Goal: Information Seeking & Learning: Learn about a topic

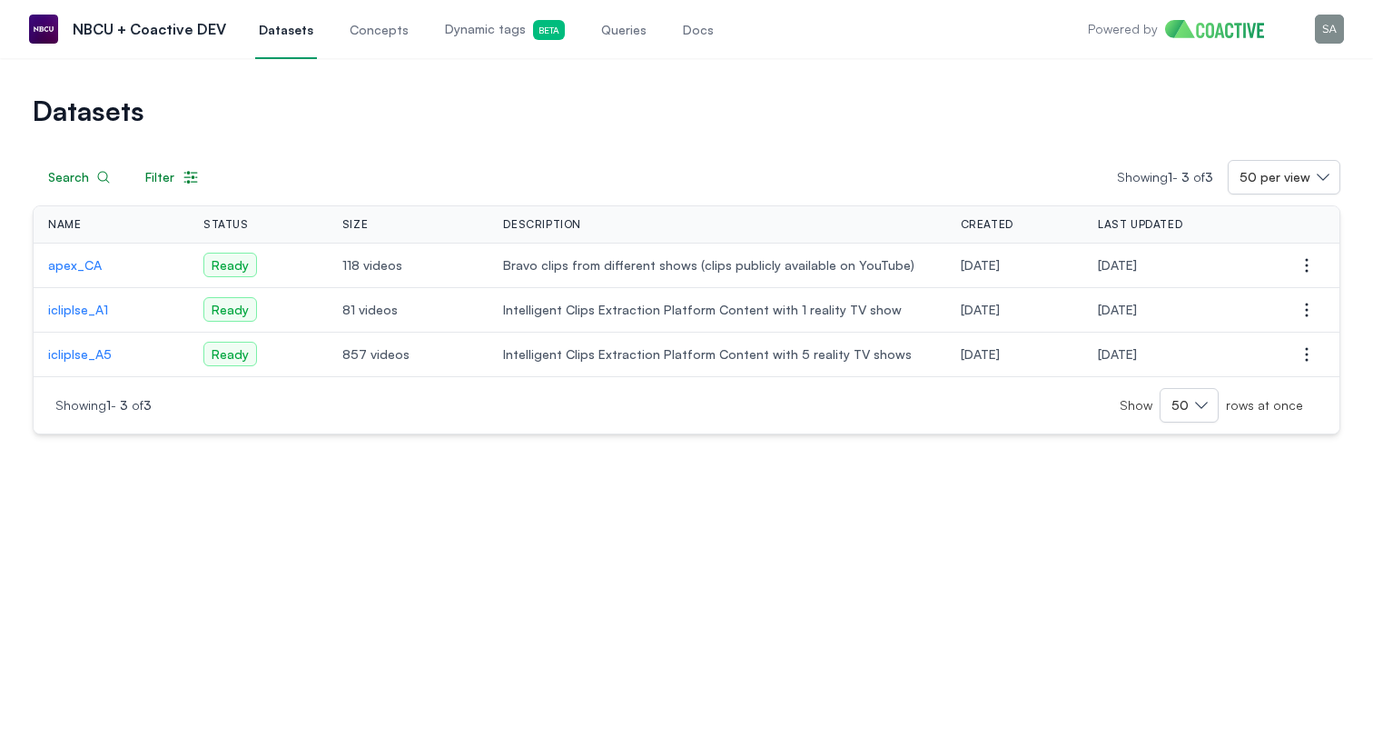
click at [71, 269] on p "apex_CA" at bounding box center [111, 265] width 126 height 18
click at [79, 262] on p "apex_CA" at bounding box center [111, 265] width 126 height 18
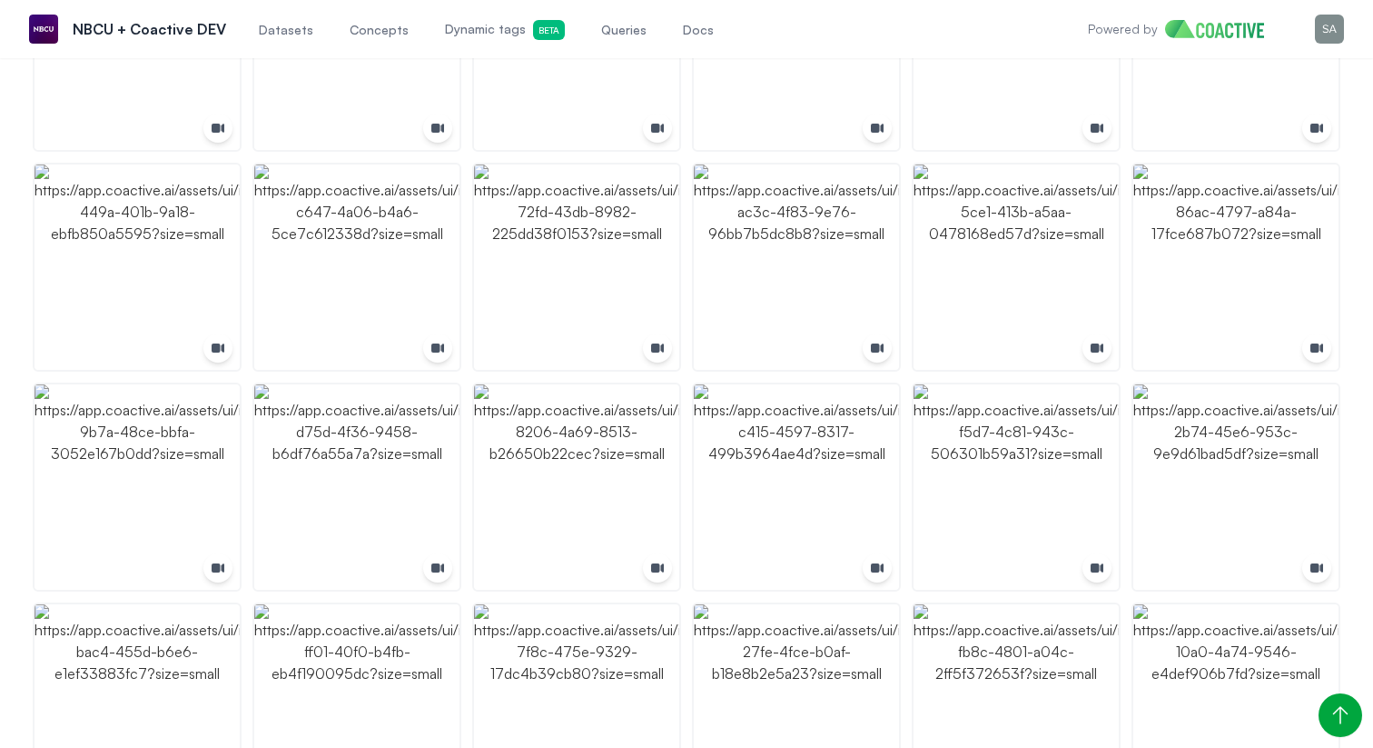
scroll to position [541, 0]
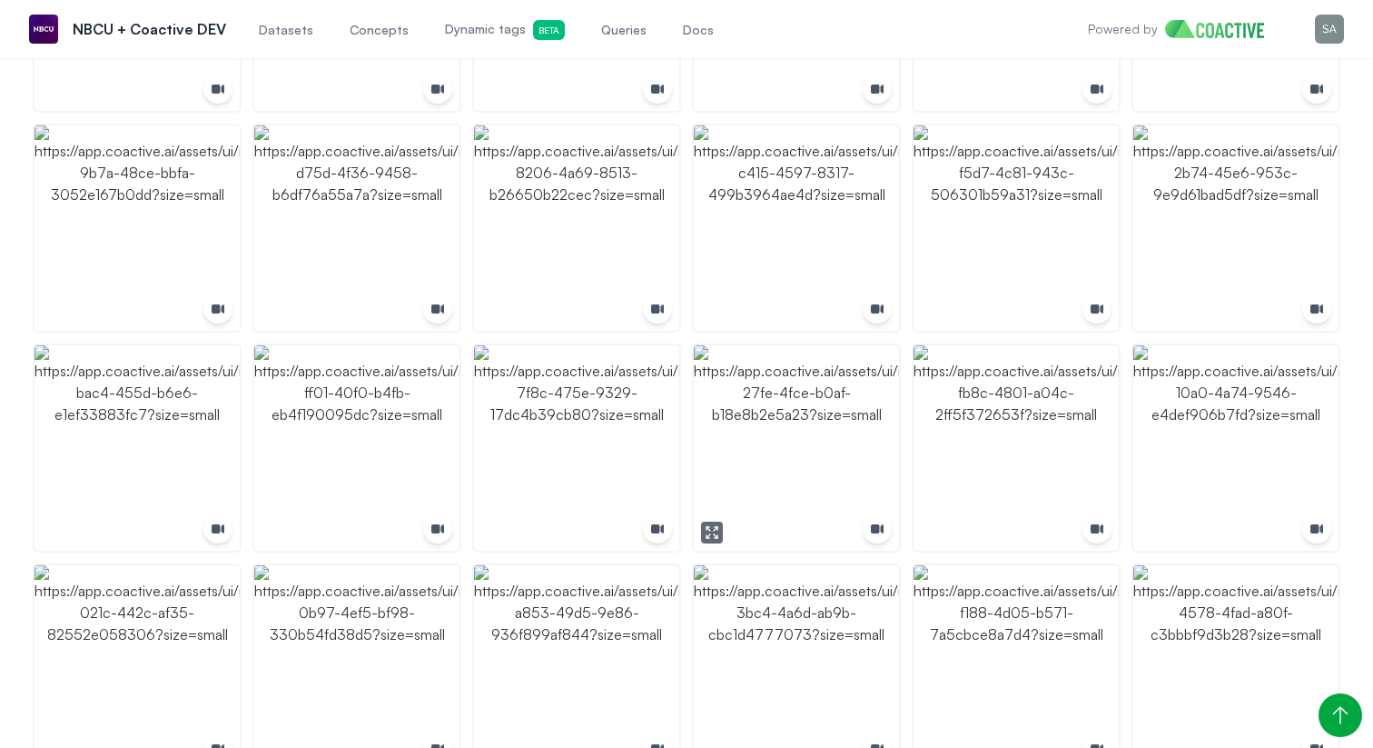
click at [792, 446] on img "button" at bounding box center [796, 447] width 205 height 205
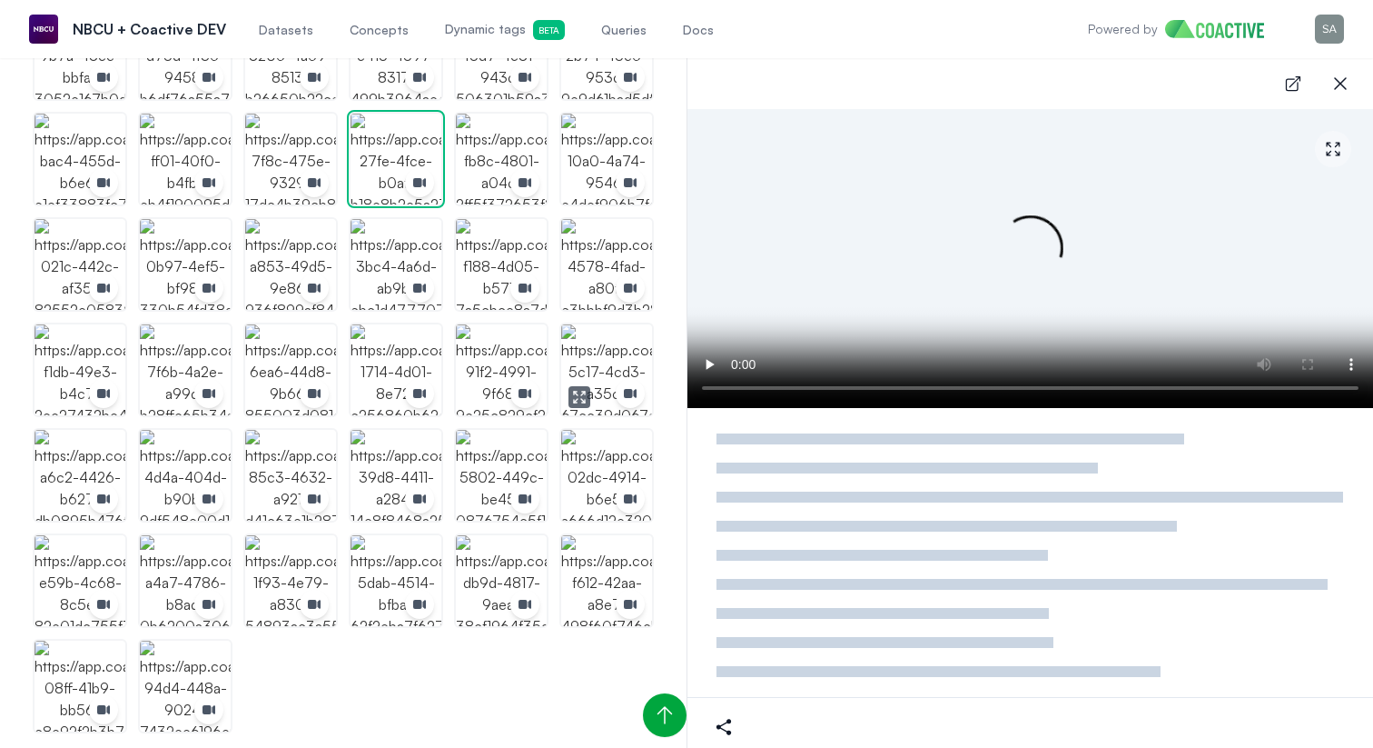
scroll to position [612, 0]
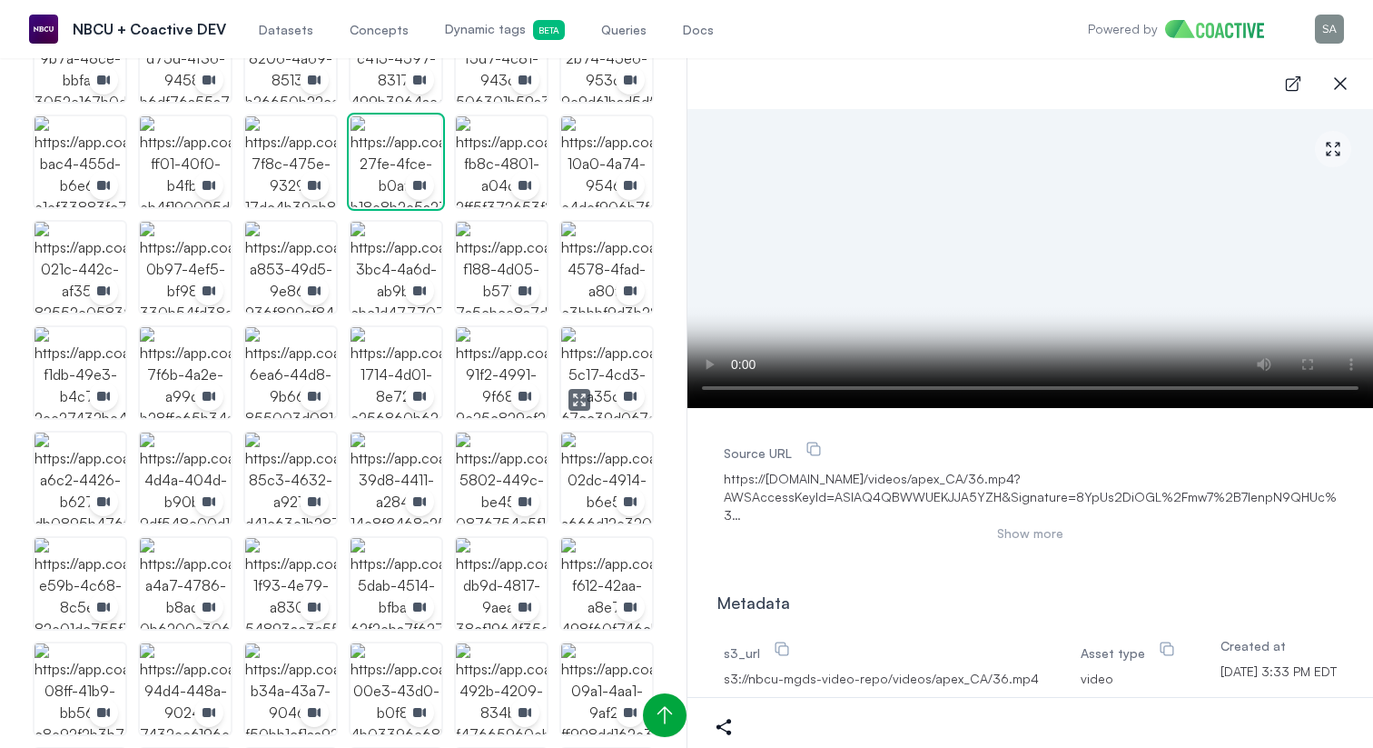
click at [597, 357] on img "button" at bounding box center [606, 372] width 91 height 91
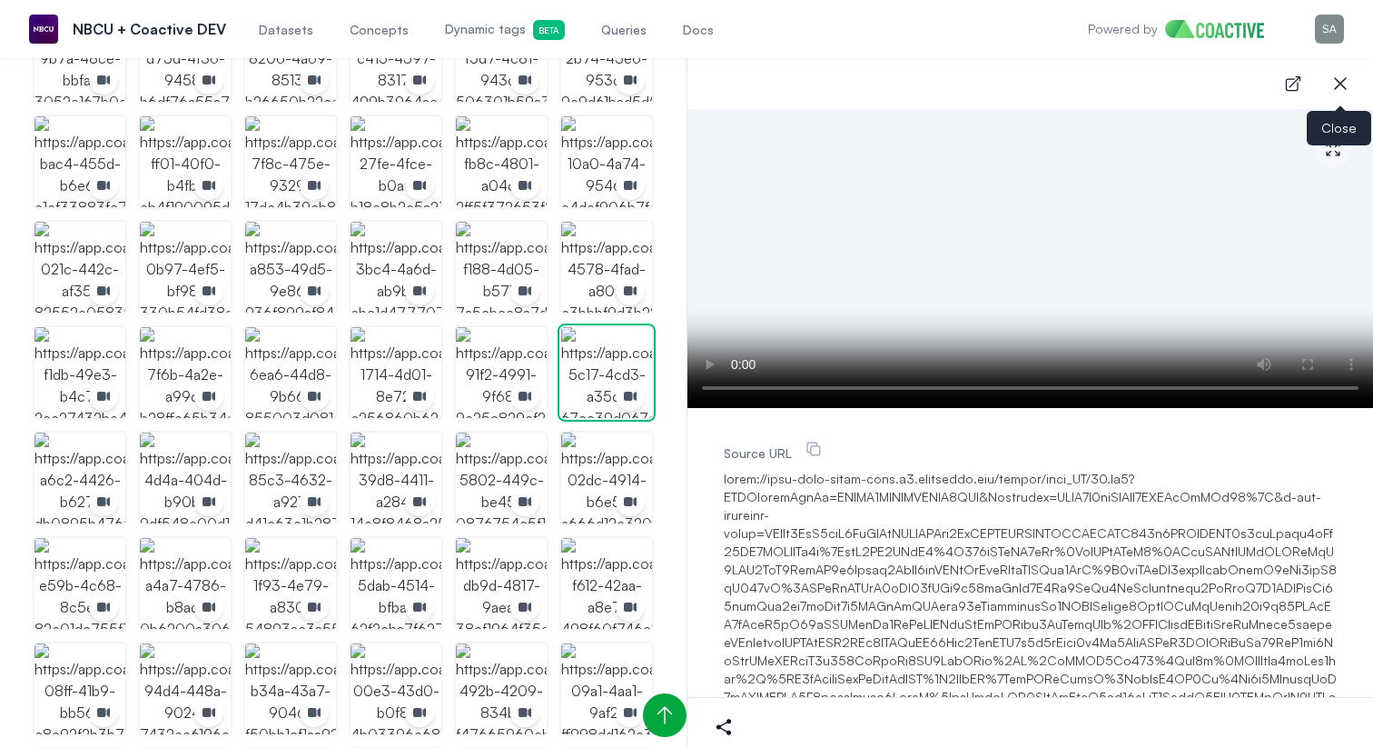
click at [1337, 78] on icon "button" at bounding box center [1341, 84] width 22 height 22
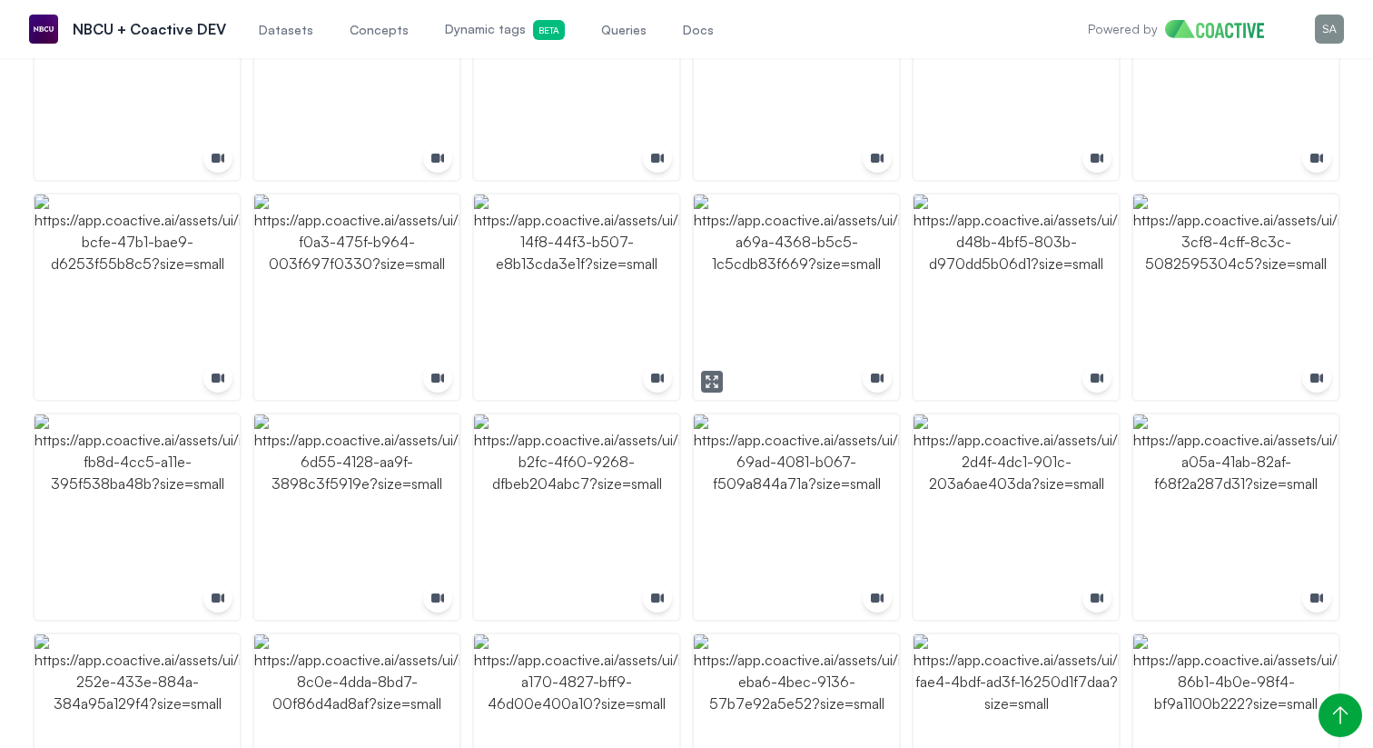
scroll to position [2664, 0]
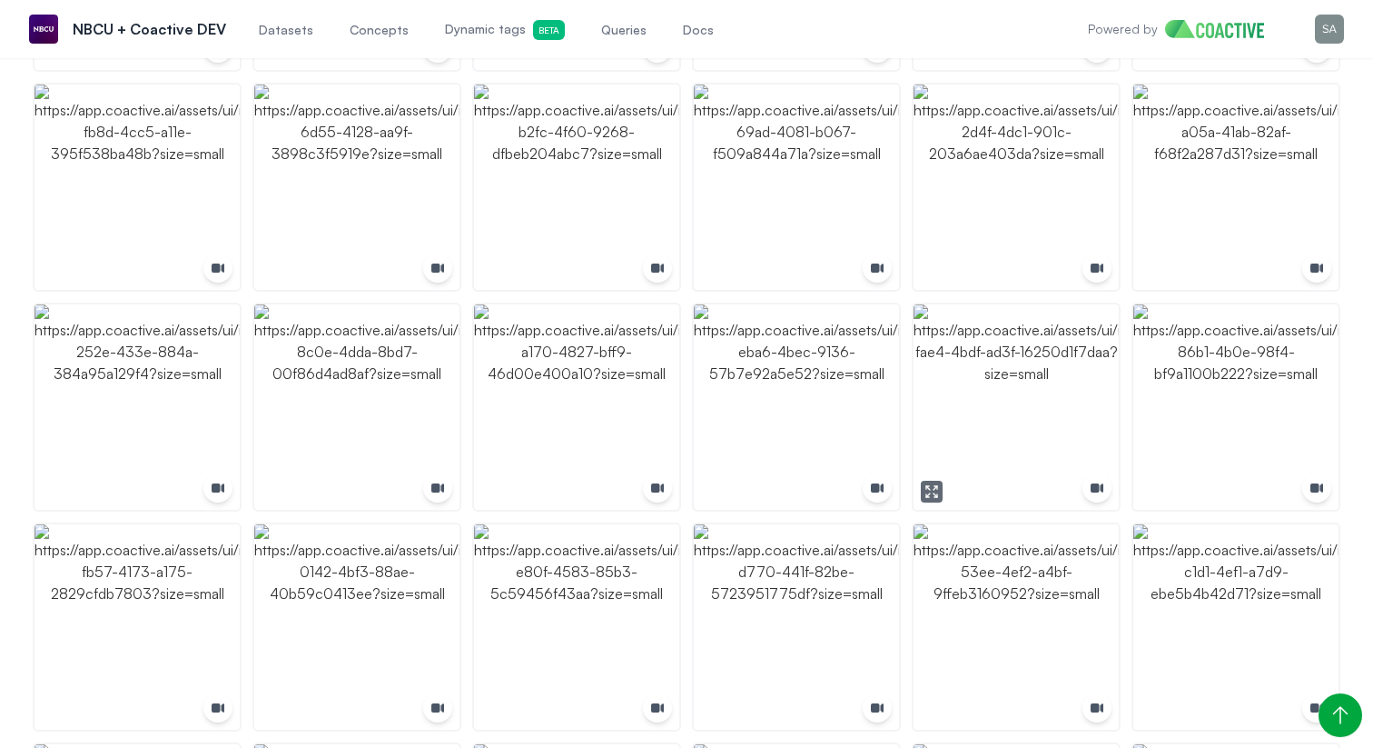
click at [1012, 431] on img "button" at bounding box center [1016, 406] width 205 height 205
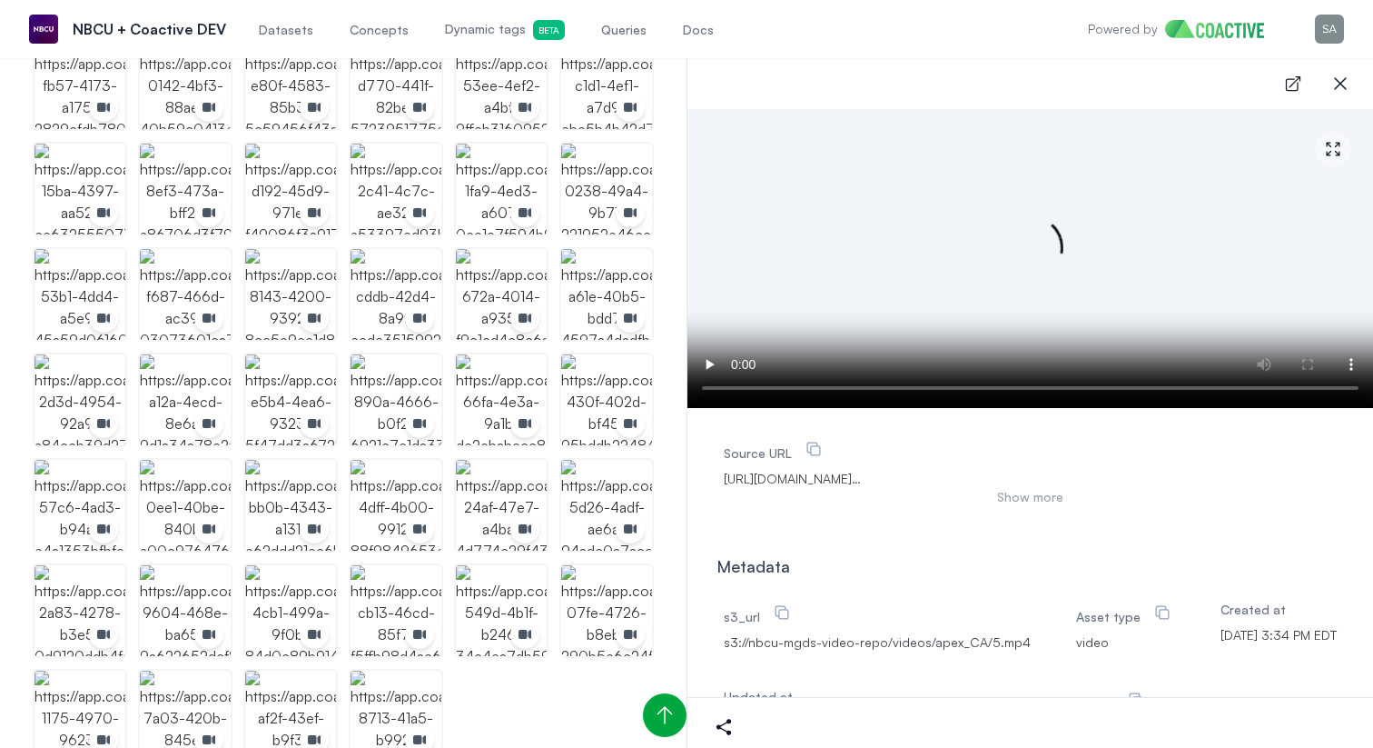
scroll to position [1601, 0]
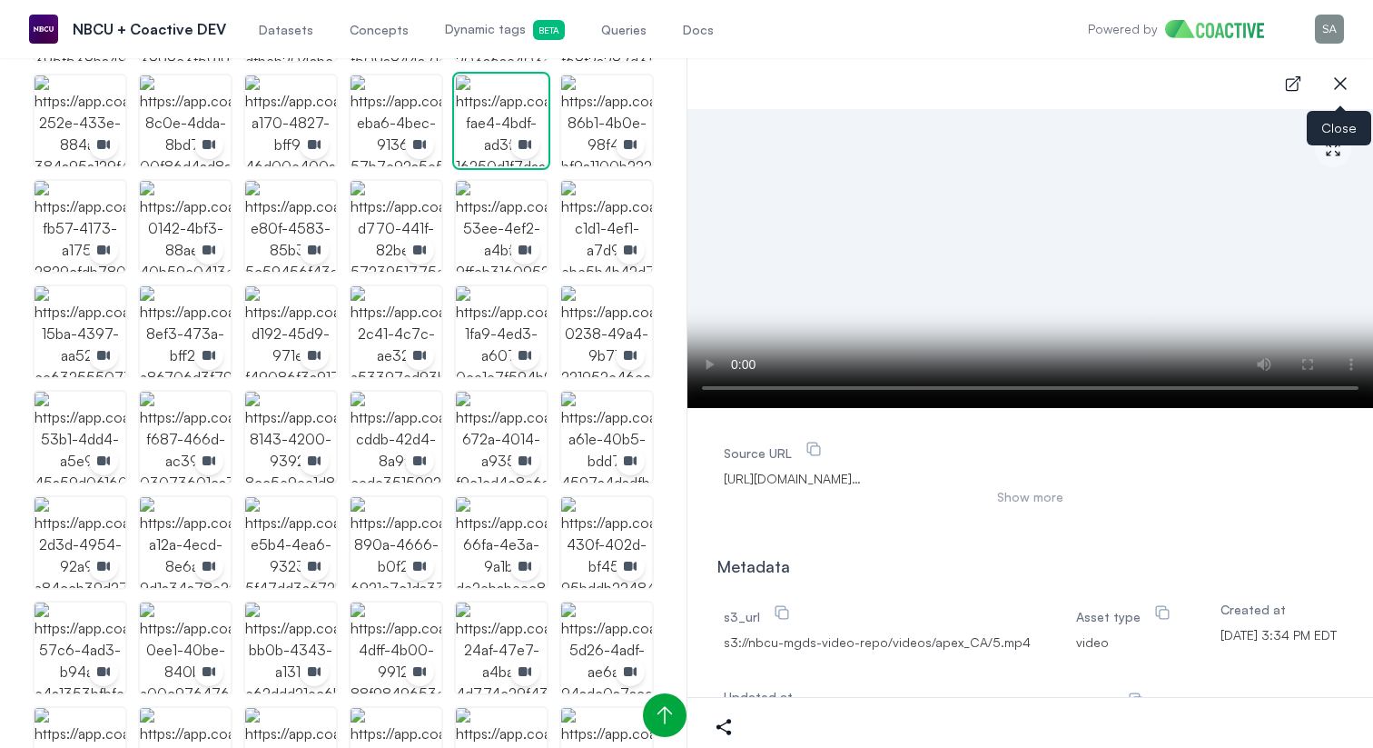
click at [1340, 89] on icon "button" at bounding box center [1341, 84] width 22 height 22
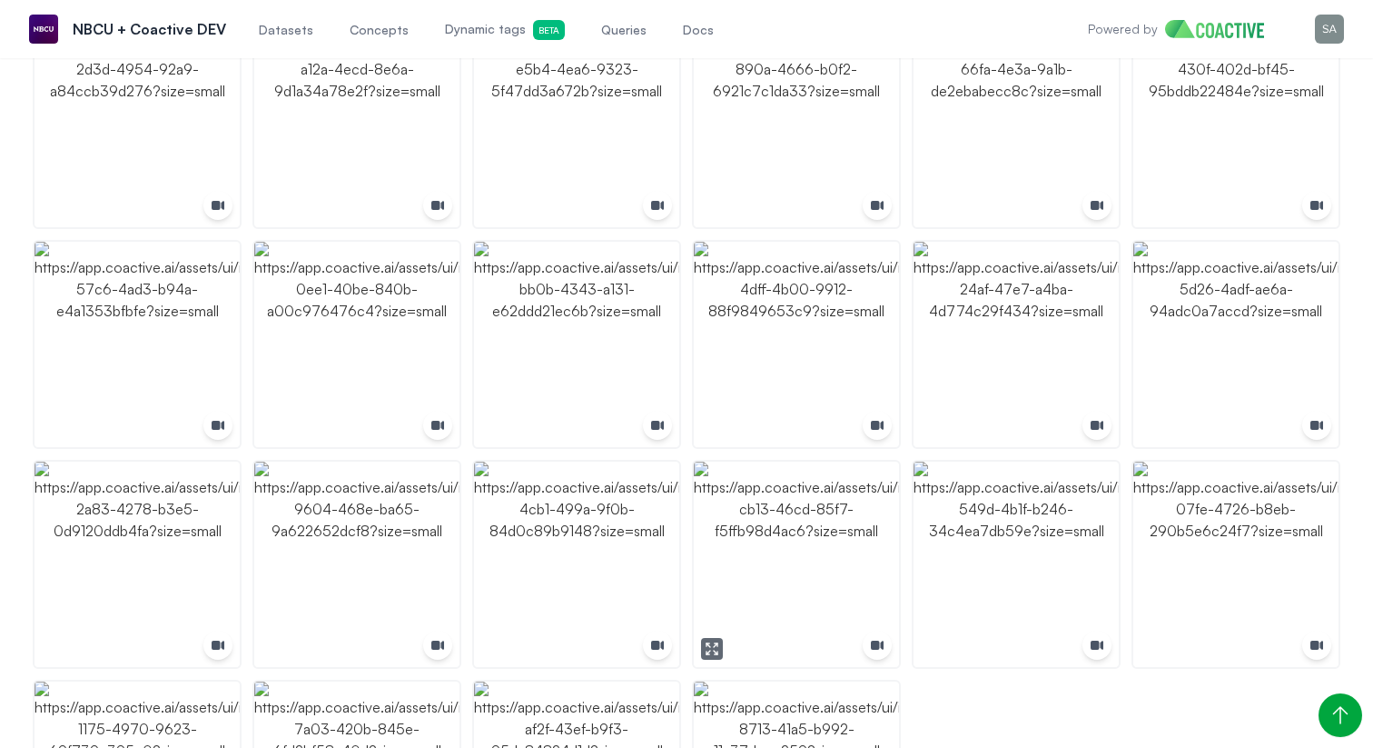
scroll to position [4063, 0]
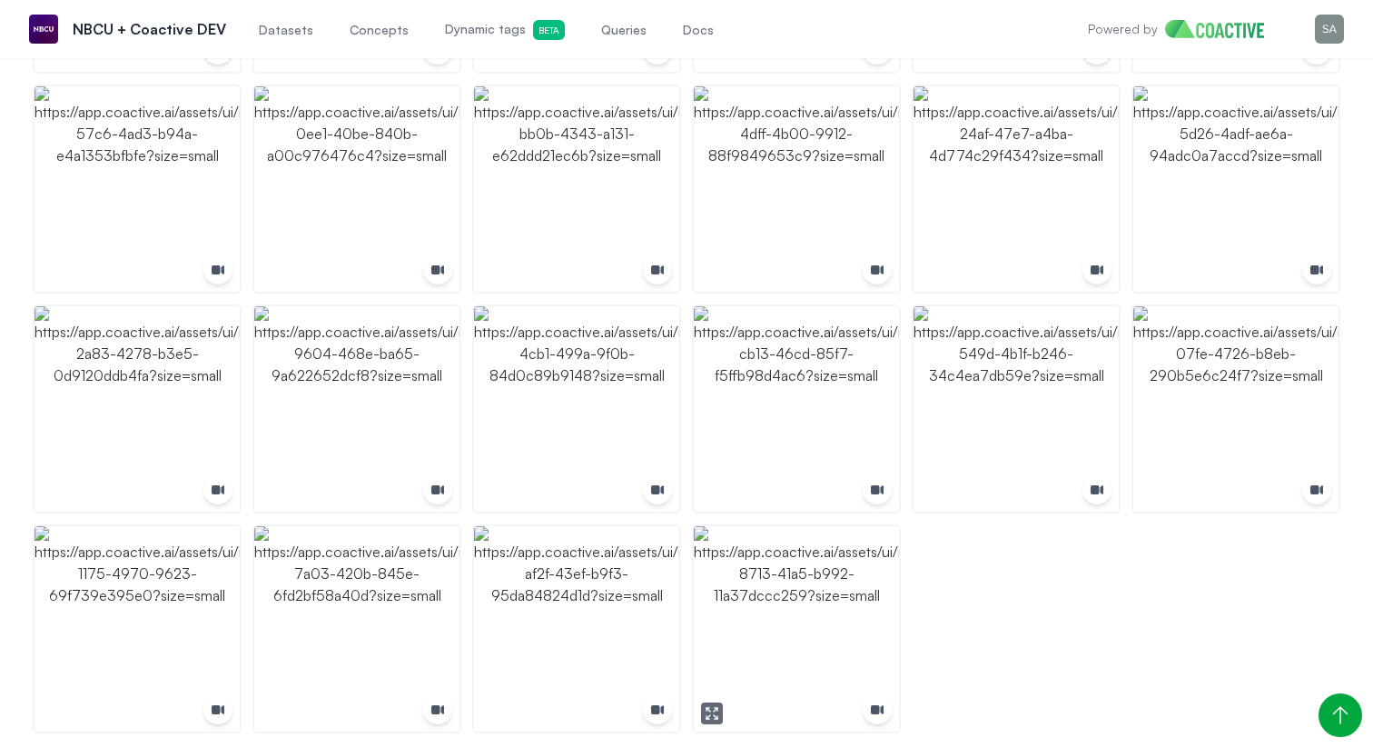
click at [812, 612] on img "button" at bounding box center [796, 628] width 205 height 205
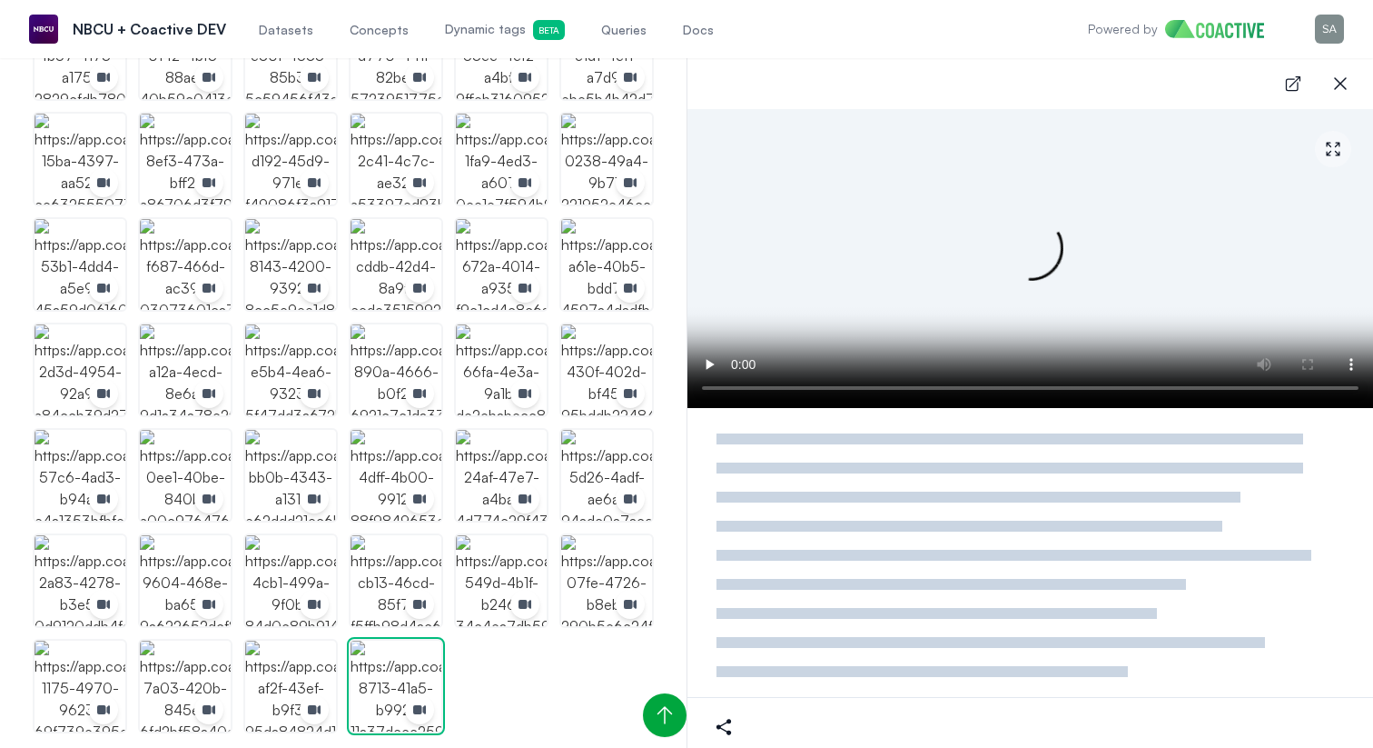
scroll to position [1774, 0]
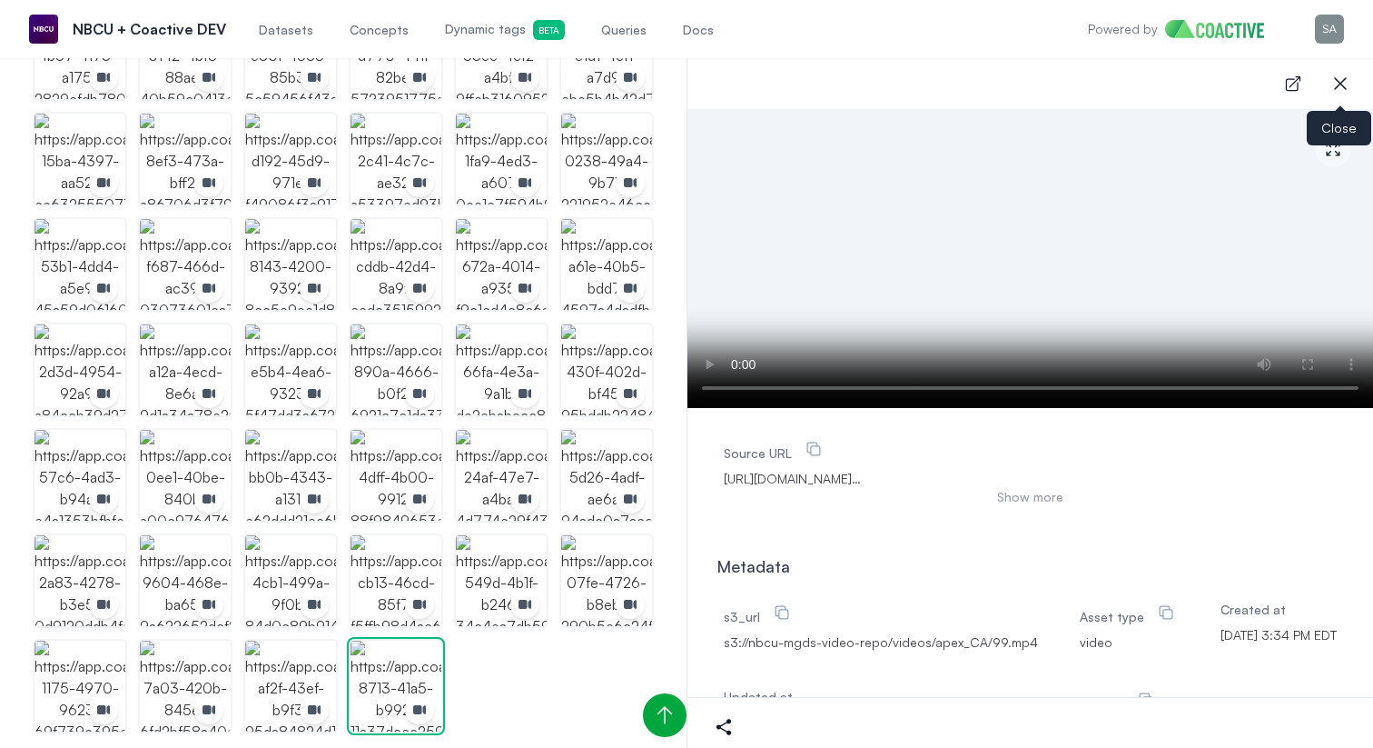
click at [1345, 88] on icon "button" at bounding box center [1340, 83] width 13 height 13
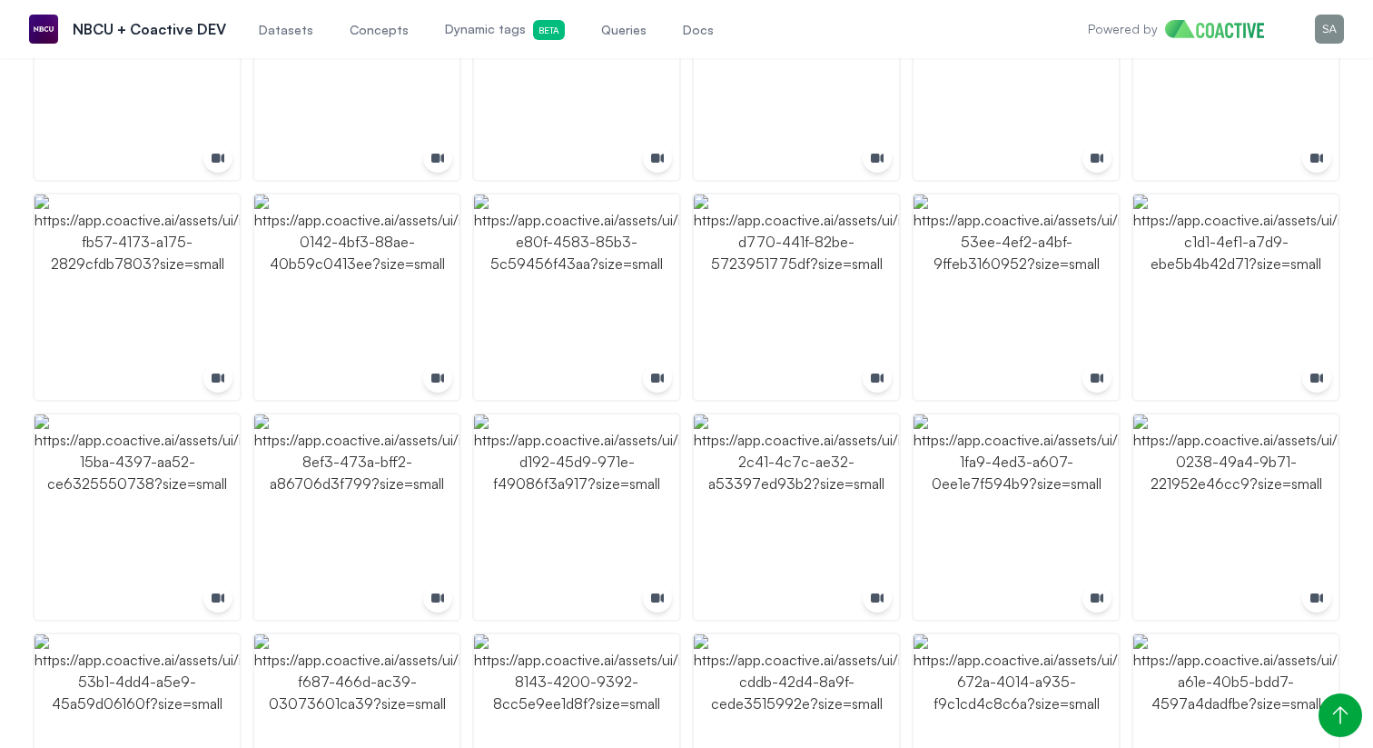
scroll to position [3262, 0]
